Goal: Find specific page/section: Find specific page/section

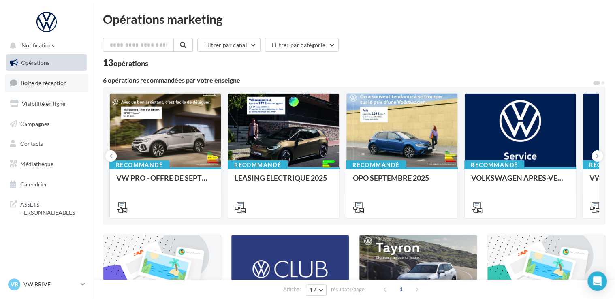
click at [47, 83] on span "Boîte de réception" at bounding box center [44, 82] width 46 height 7
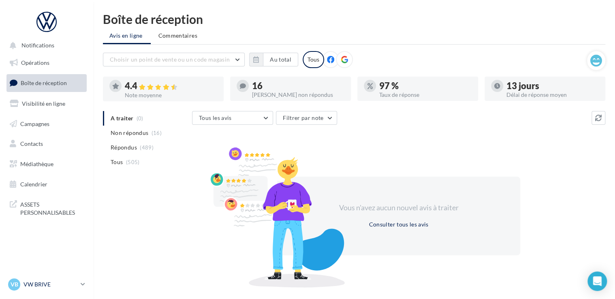
click at [45, 286] on p "VW BRIVE" at bounding box center [51, 285] width 54 height 8
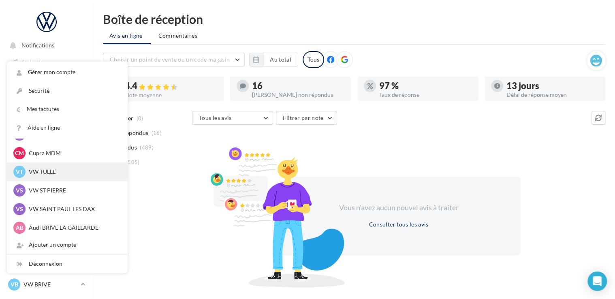
scroll to position [75, 0]
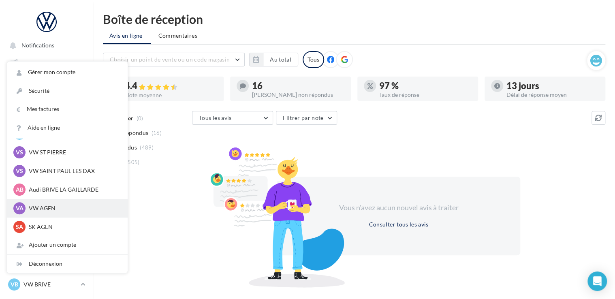
click at [43, 210] on p "VW AGEN" at bounding box center [73, 208] width 89 height 8
click at [41, 211] on p "VW AGEN" at bounding box center [73, 208] width 89 height 8
